Goal: Task Accomplishment & Management: Use online tool/utility

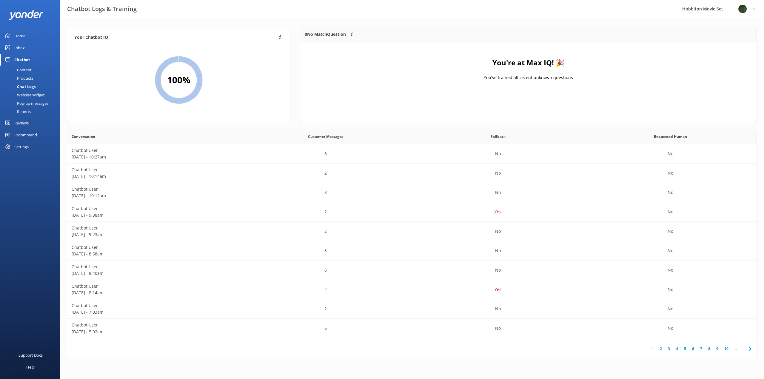
scroll to position [205, 685]
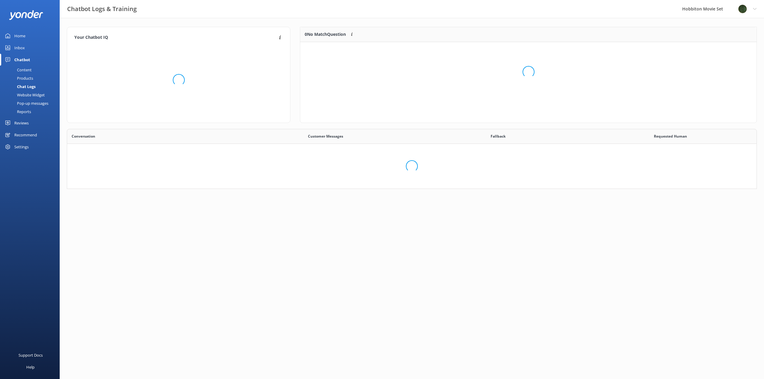
scroll to position [205, 685]
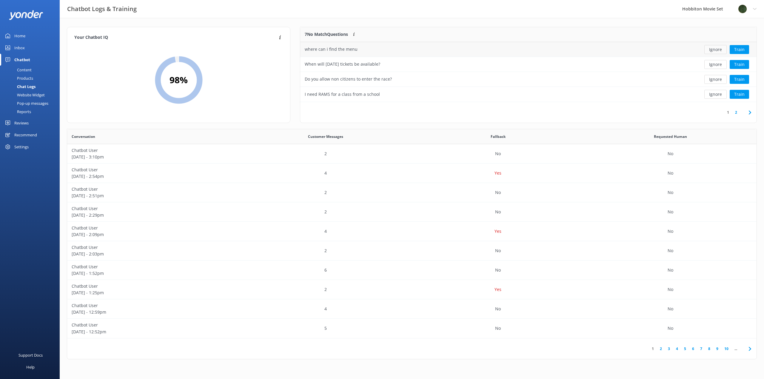
click at [715, 50] on button "Ignore" at bounding box center [715, 49] width 22 height 9
click at [715, 51] on button "Ignore" at bounding box center [715, 49] width 22 height 9
click at [713, 96] on button "Ignore" at bounding box center [715, 94] width 22 height 9
click at [715, 96] on button "Ignore" at bounding box center [715, 94] width 22 height 9
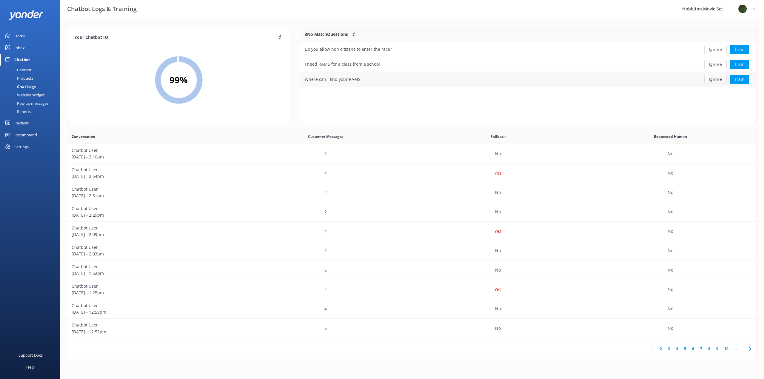
click at [716, 76] on button "Ignore" at bounding box center [715, 79] width 22 height 9
click at [715, 65] on button "Ignore" at bounding box center [715, 64] width 22 height 9
click at [717, 53] on button "Ignore" at bounding box center [715, 49] width 22 height 9
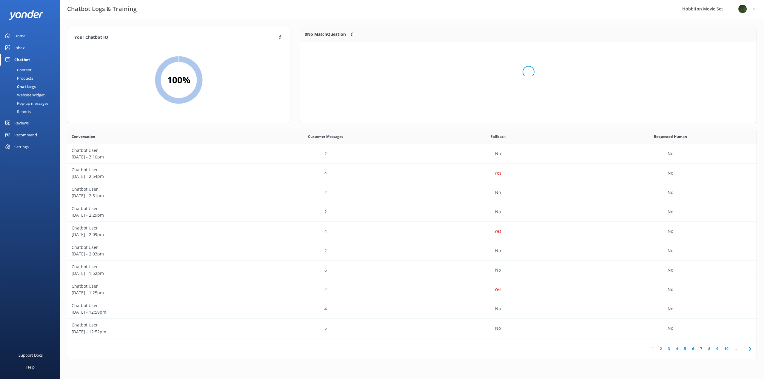
scroll to position [70, 452]
